Goal: Task Accomplishment & Management: Manage account settings

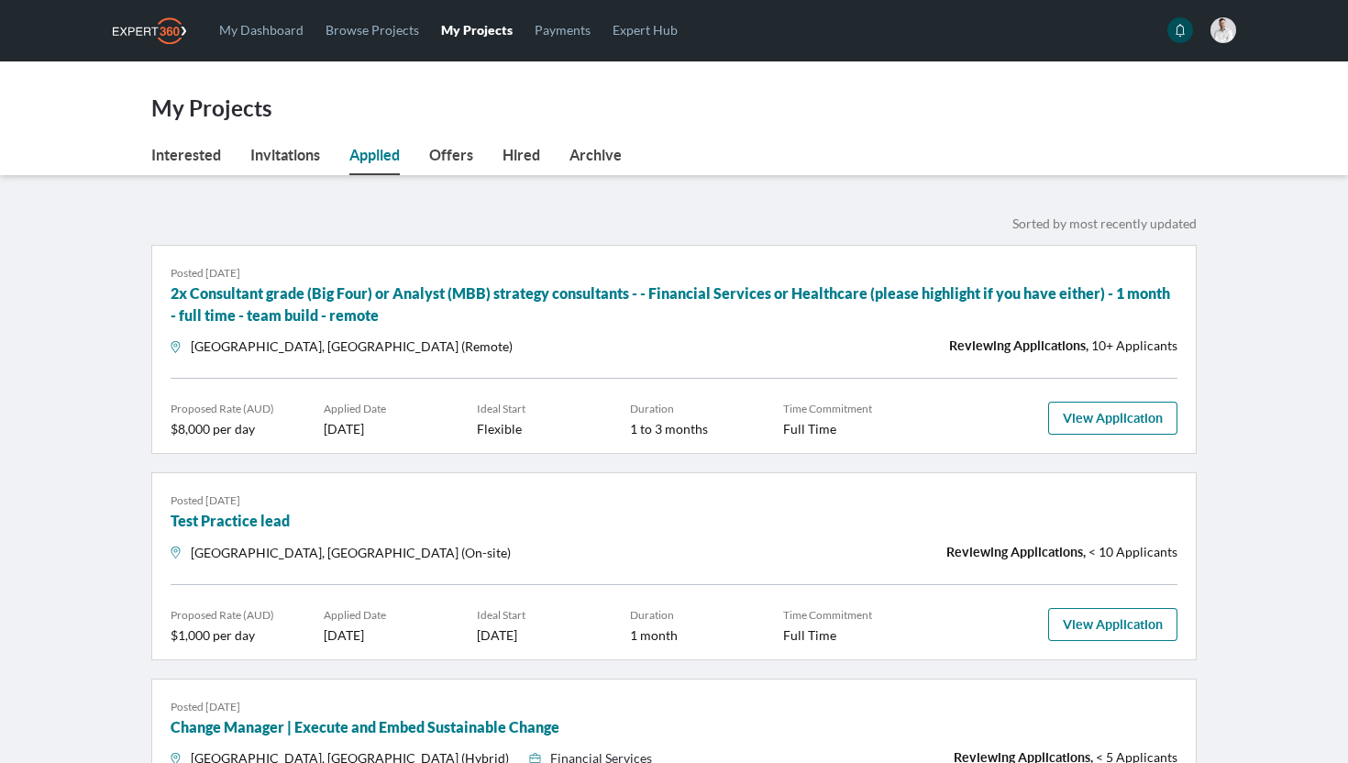
click at [864, 147] on nav "Interested Invitations Applied Offers Hired Archive" at bounding box center [673, 159] width 1045 height 31
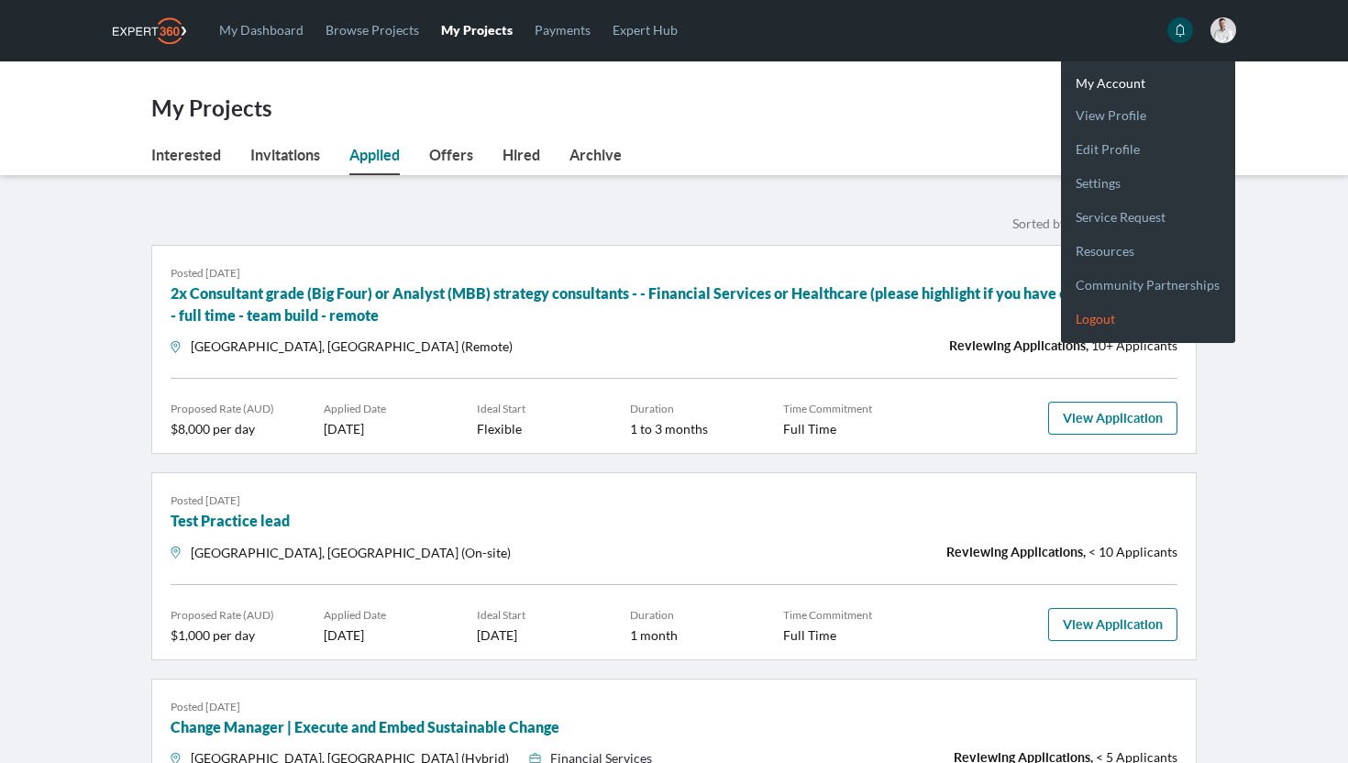
click at [1107, 322] on link "Logout" at bounding box center [1148, 311] width 174 height 34
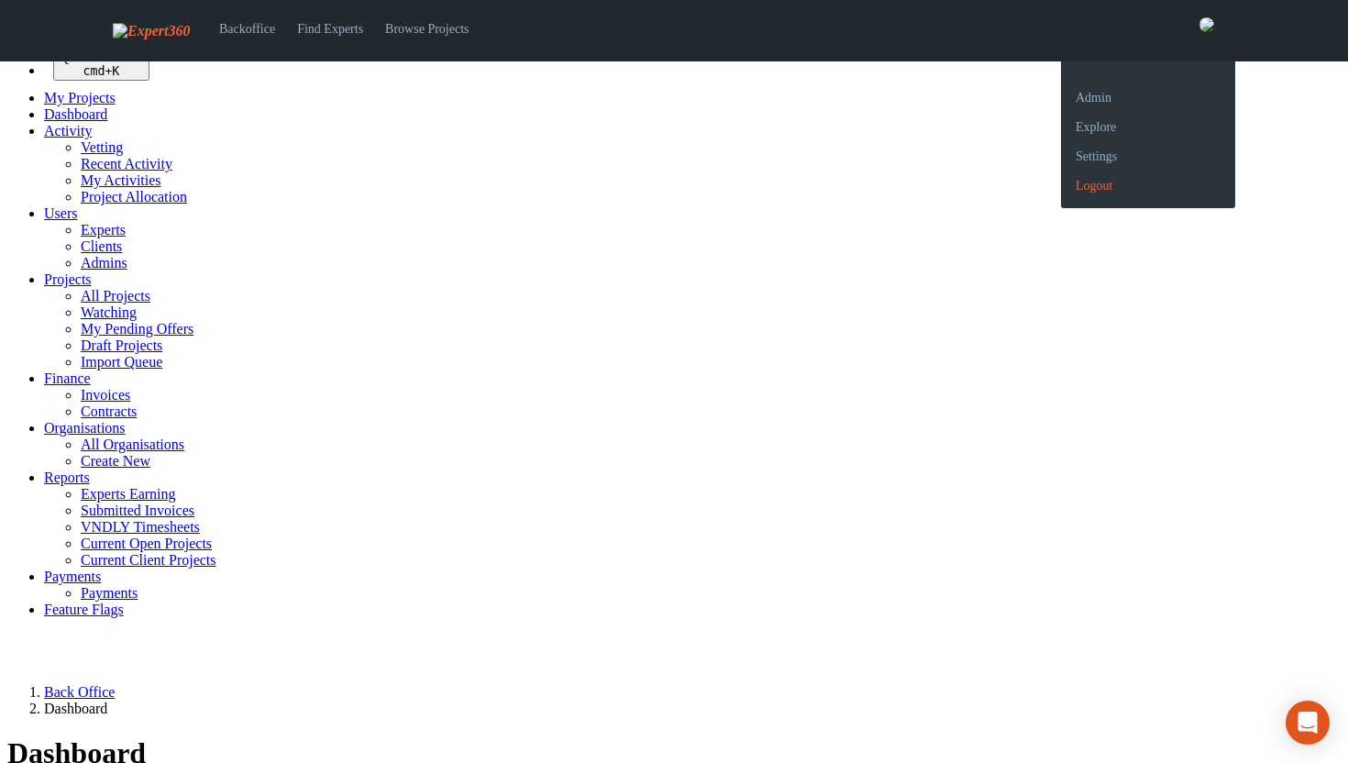
click at [1109, 193] on link "Logout" at bounding box center [1148, 178] width 174 height 29
